Goal: Information Seeking & Learning: Learn about a topic

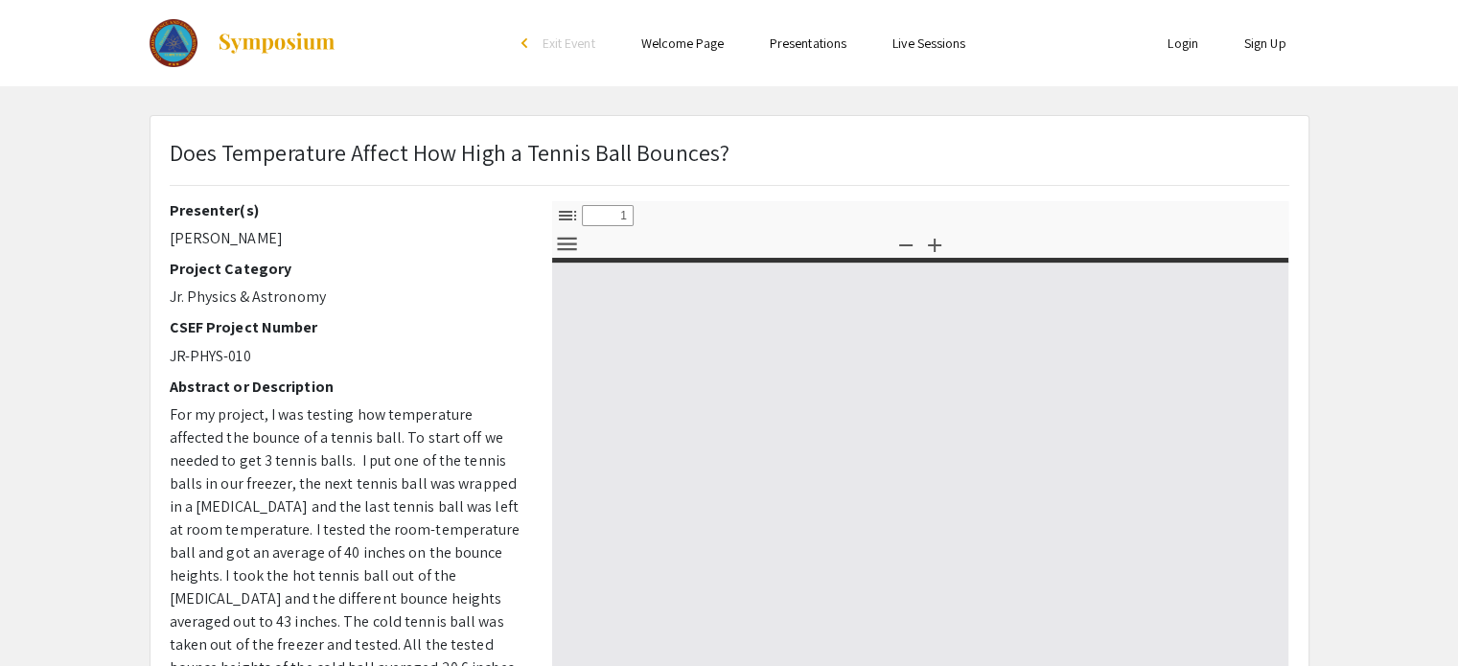
select select "custom"
type input "0"
select select "custom"
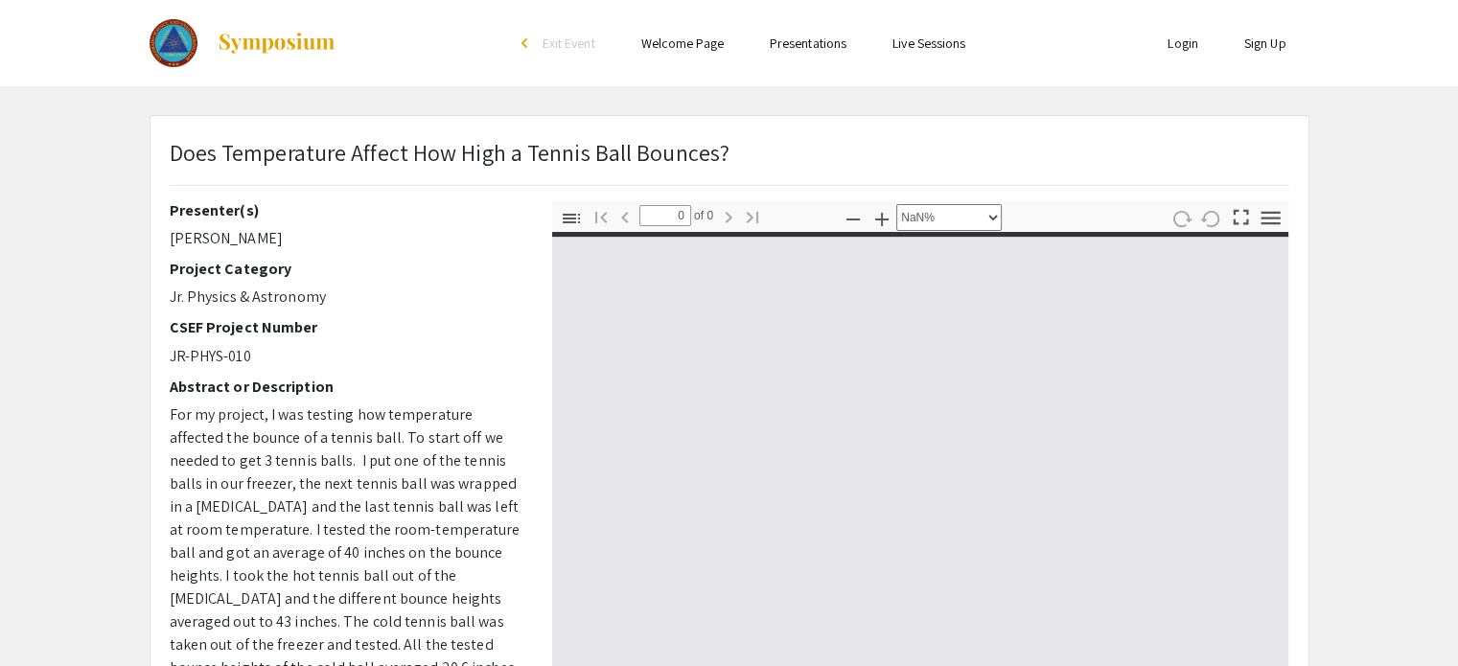
type input "1"
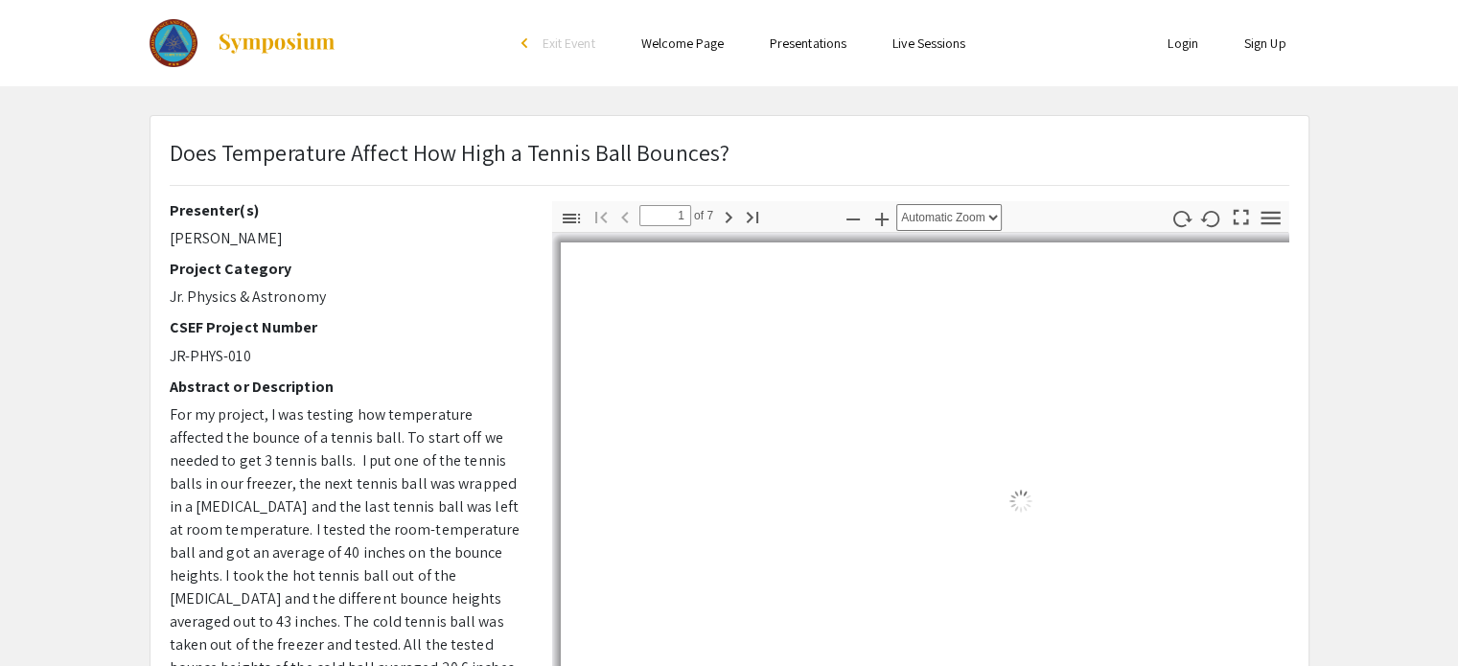
select select "auto"
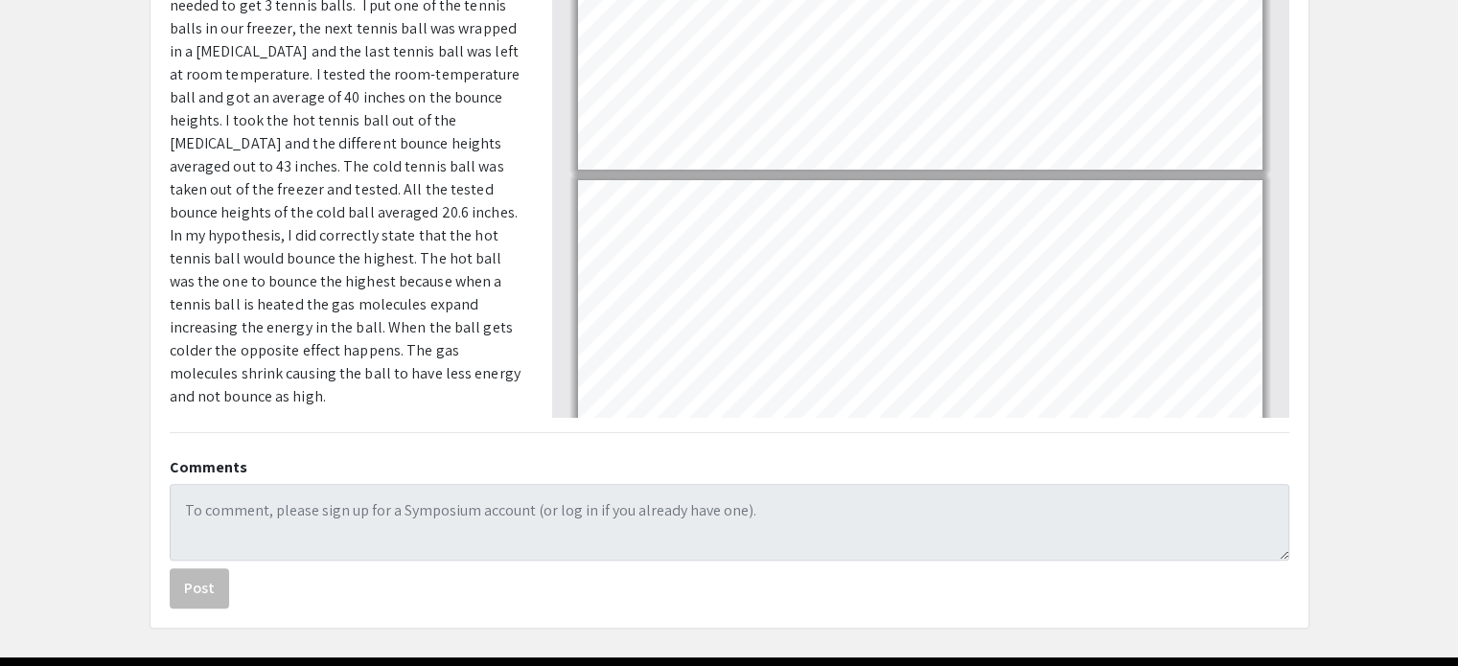
scroll to position [522, 0]
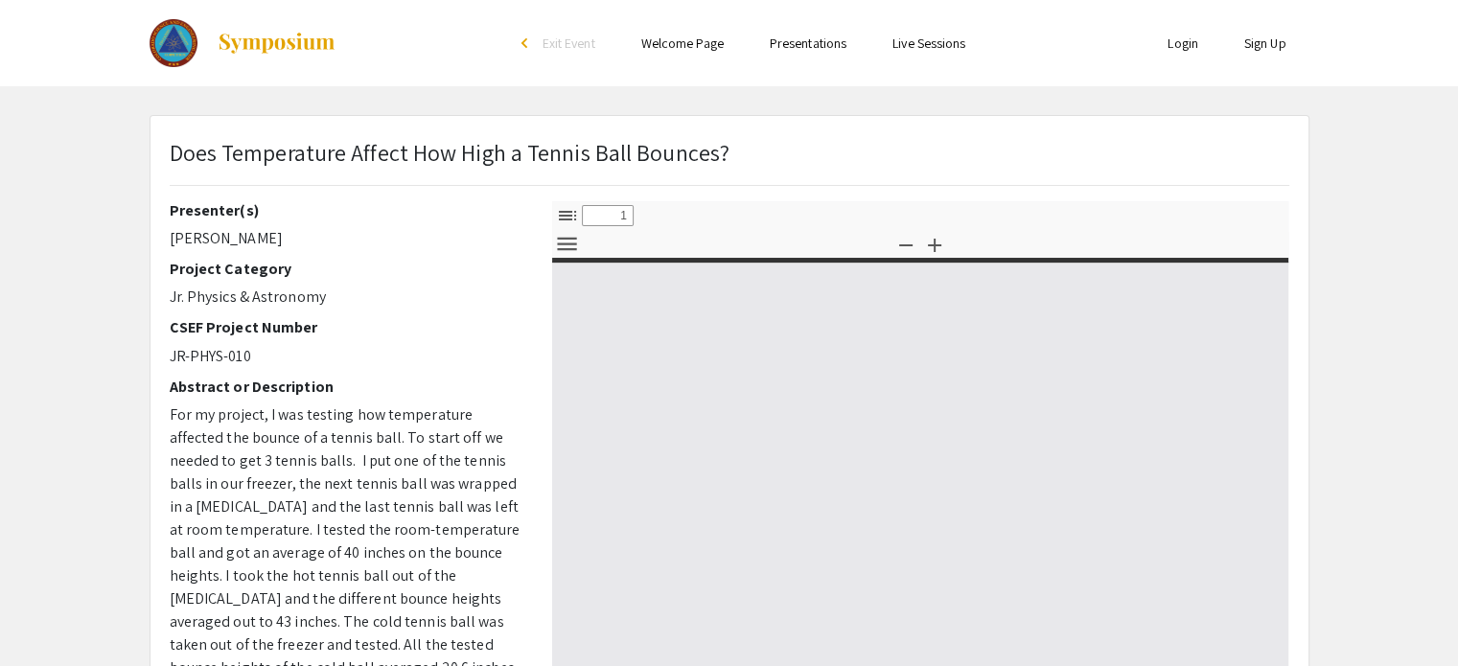
select select "custom"
type input "0"
select select "custom"
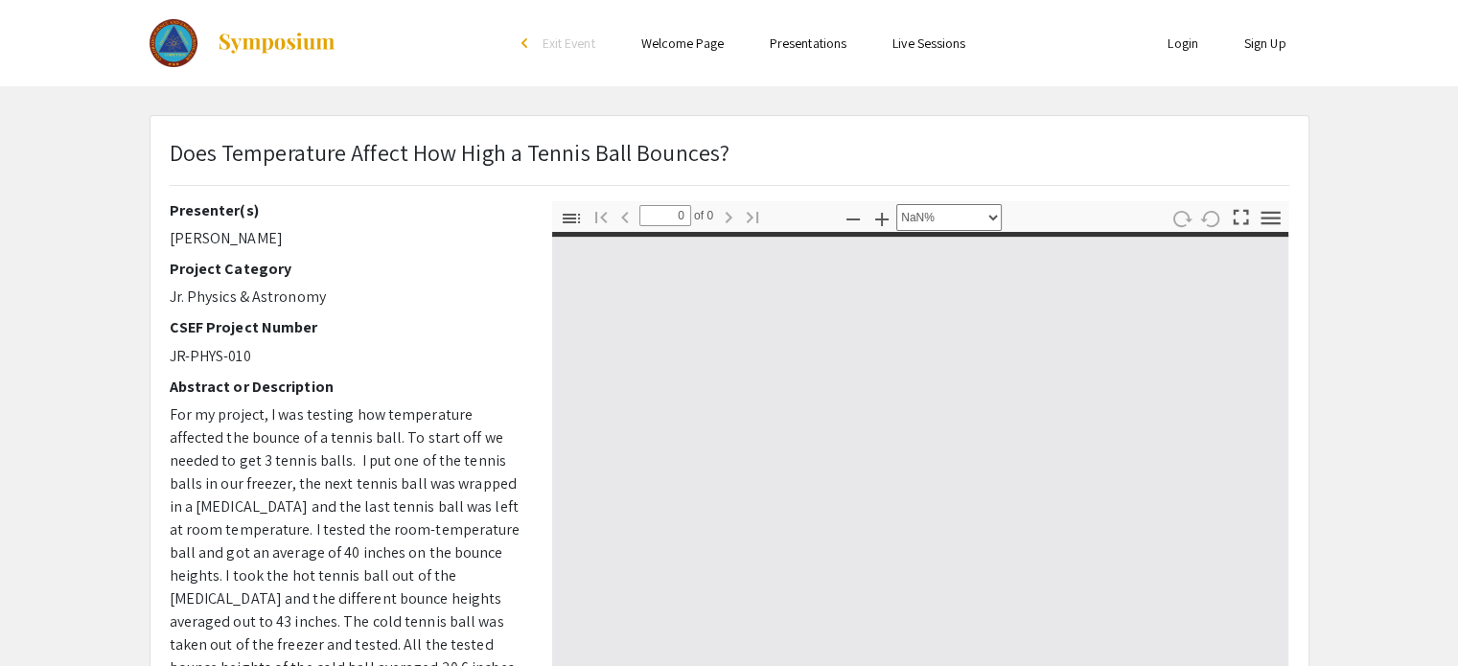
type input "1"
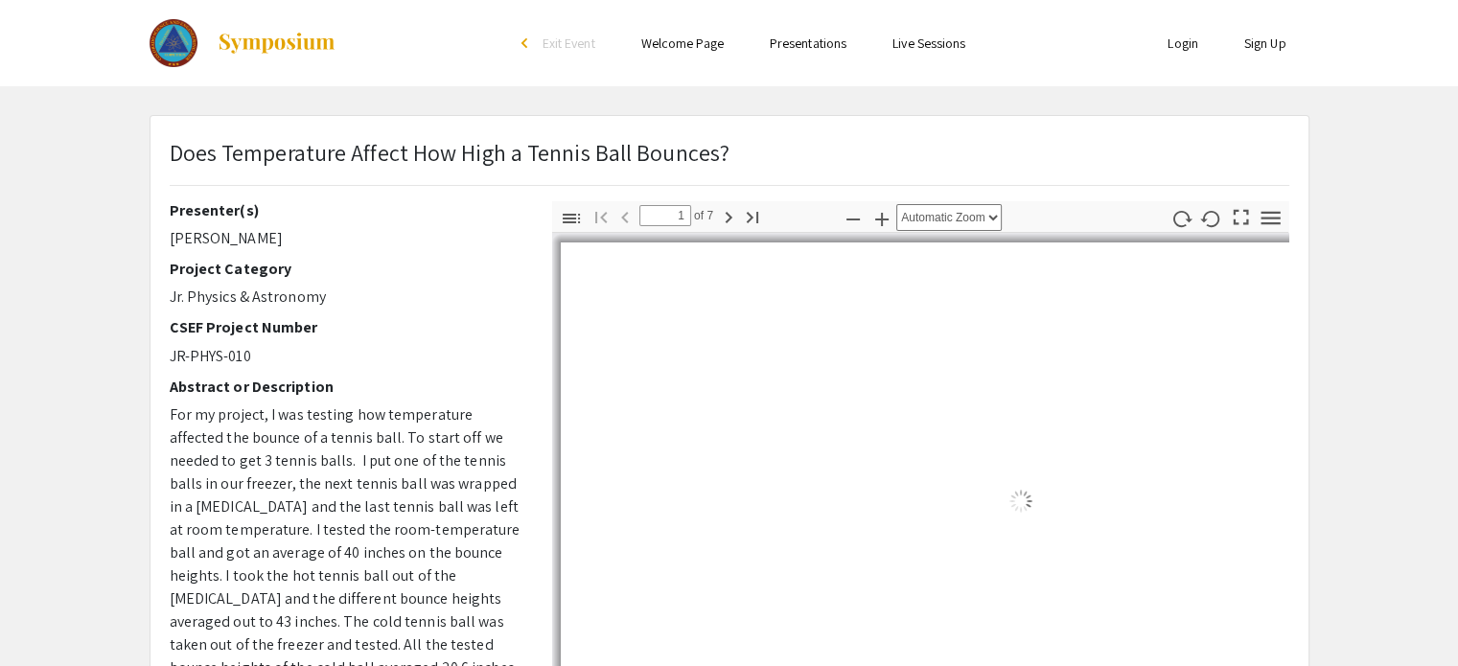
select select "auto"
